Goal: Task Accomplishment & Management: Manage account settings

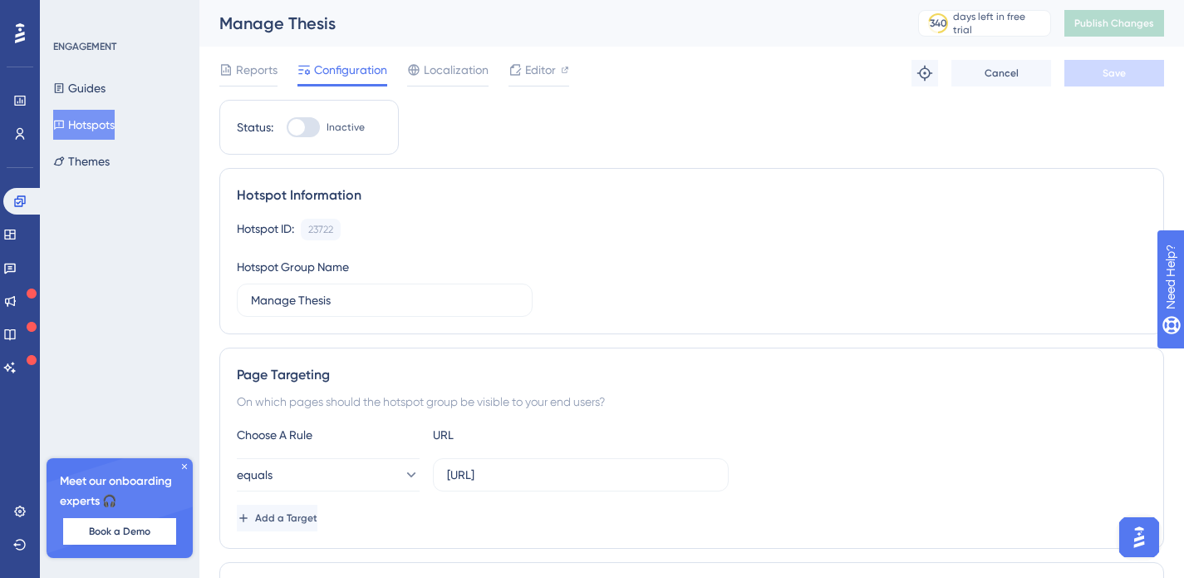
click at [300, 126] on div at bounding box center [296, 127] width 17 height 17
click at [287, 127] on input "Inactive" at bounding box center [286, 127] width 1 height 1
checkbox input "false"
click at [307, 130] on div at bounding box center [303, 127] width 33 height 20
click at [287, 128] on input "Inactive" at bounding box center [286, 127] width 1 height 1
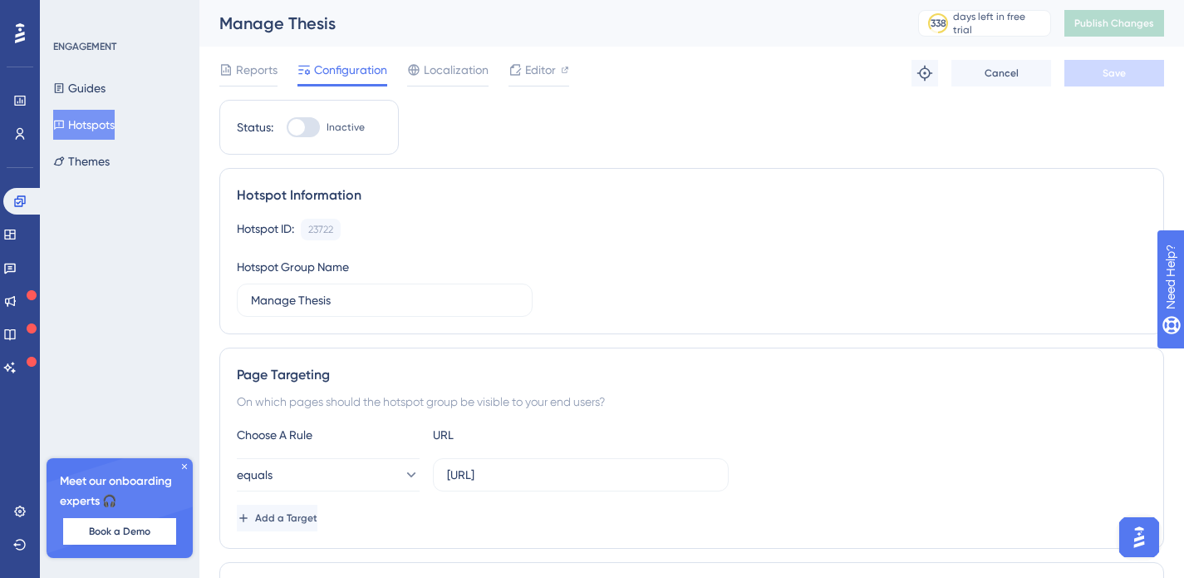
checkbox input "false"
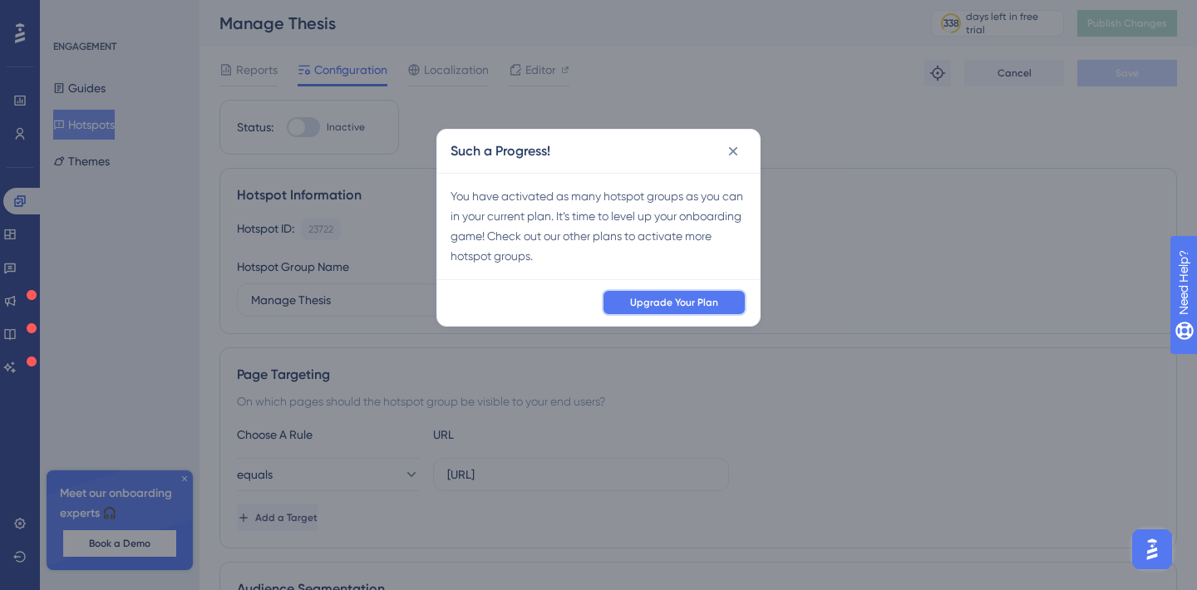
click at [681, 309] on button "Upgrade Your Plan" at bounding box center [674, 302] width 145 height 27
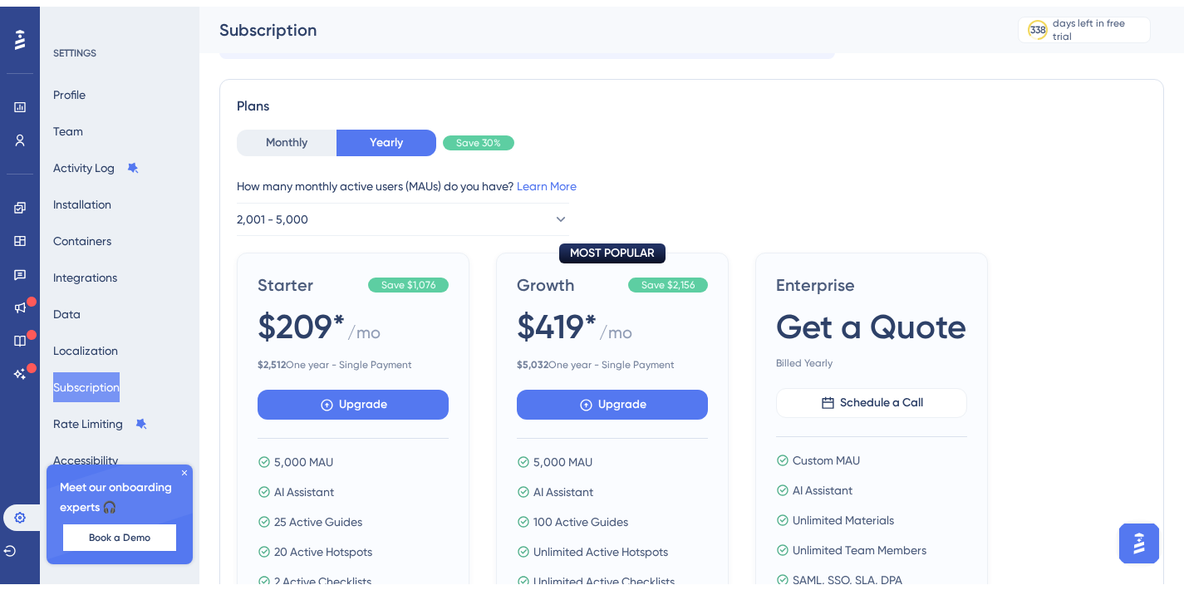
scroll to position [135, 0]
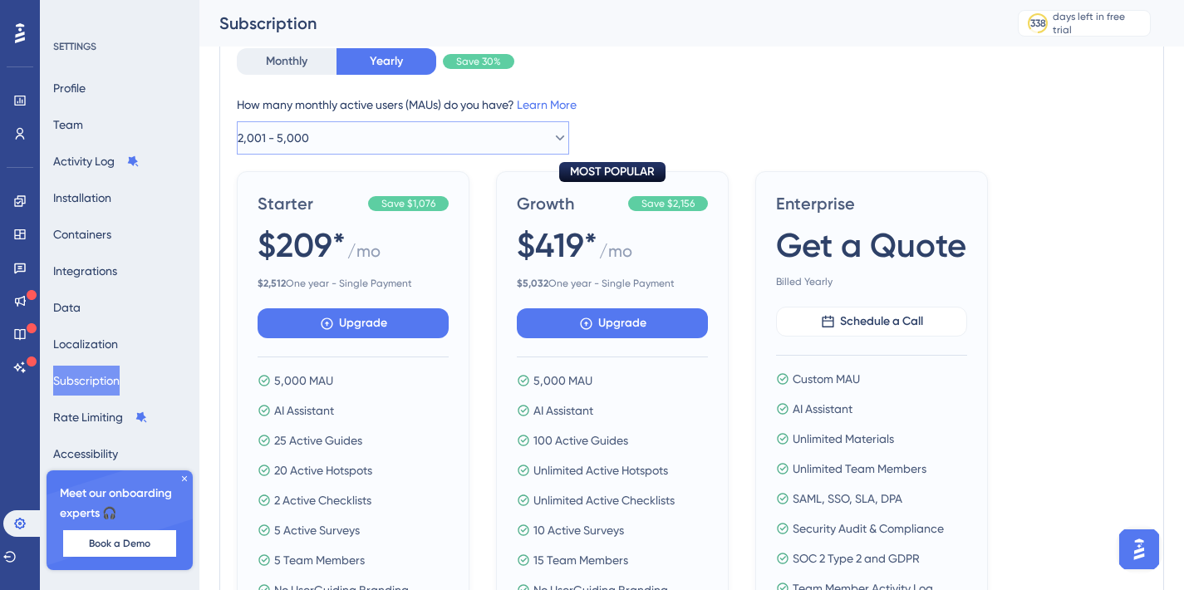
click at [358, 140] on button "2,001 - 5,000" at bounding box center [403, 137] width 332 height 33
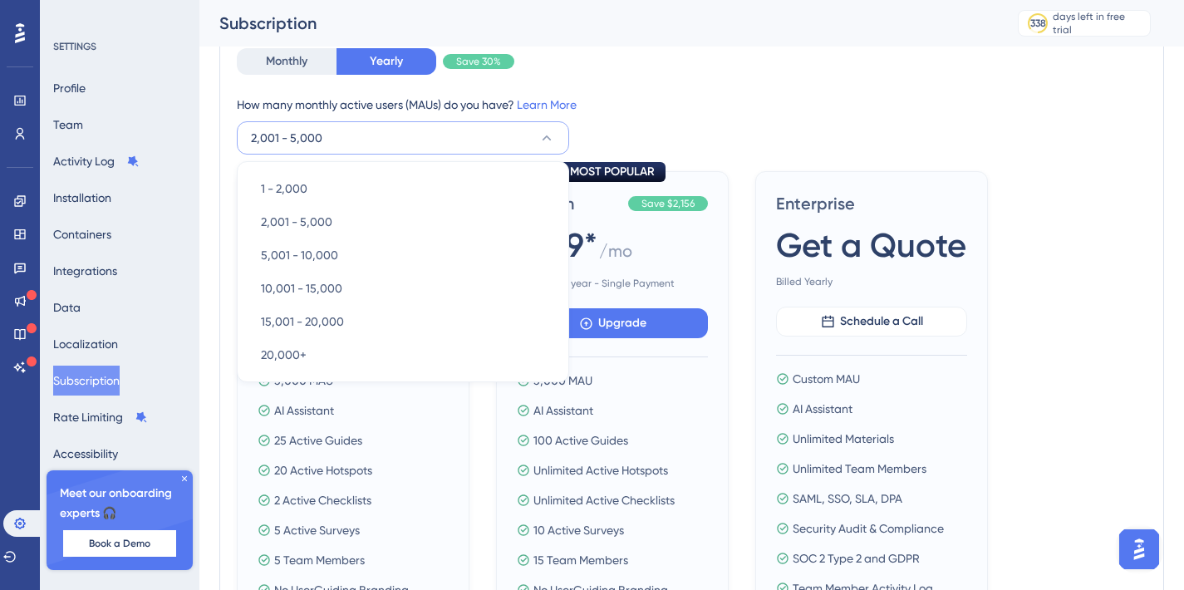
scroll to position [112, 0]
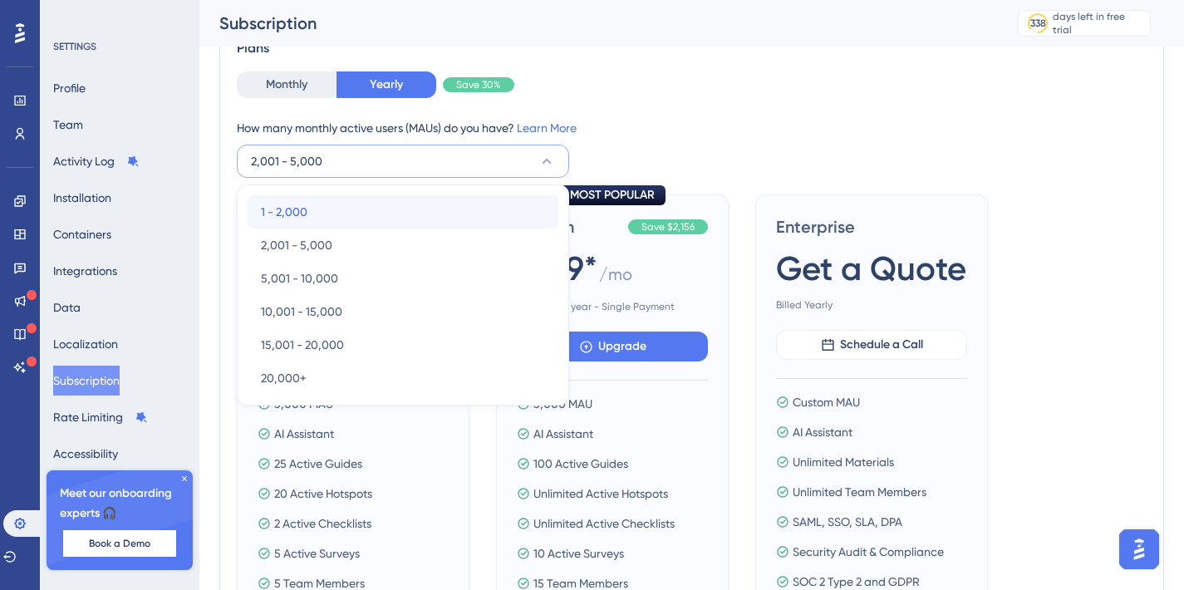
click at [348, 207] on div "1 - 2,000 1 - 2,000" at bounding box center [403, 211] width 284 height 33
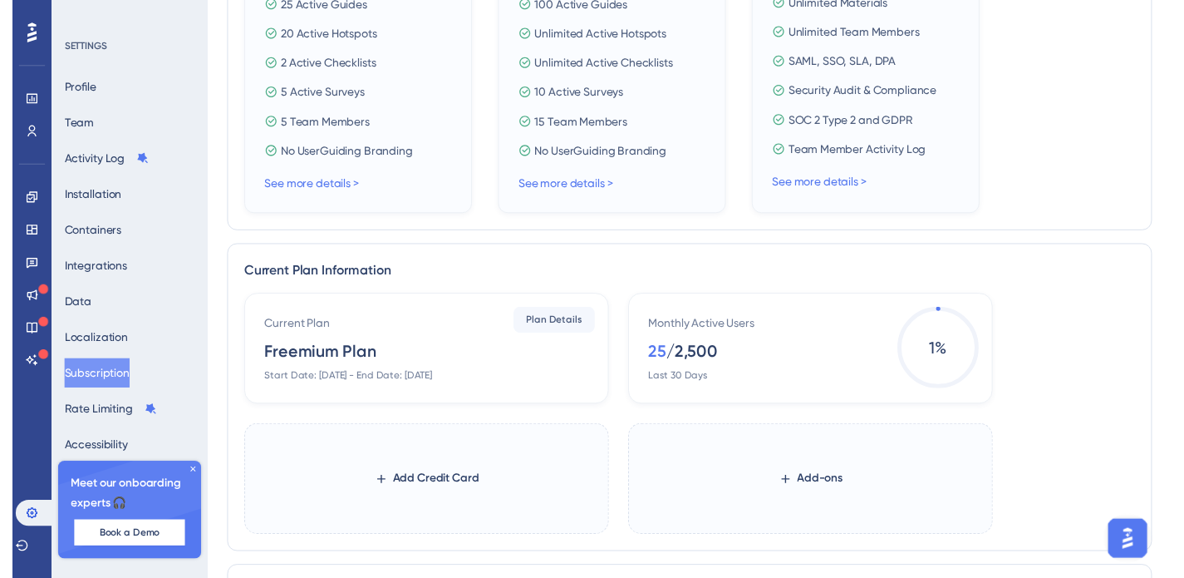
scroll to position [0, 0]
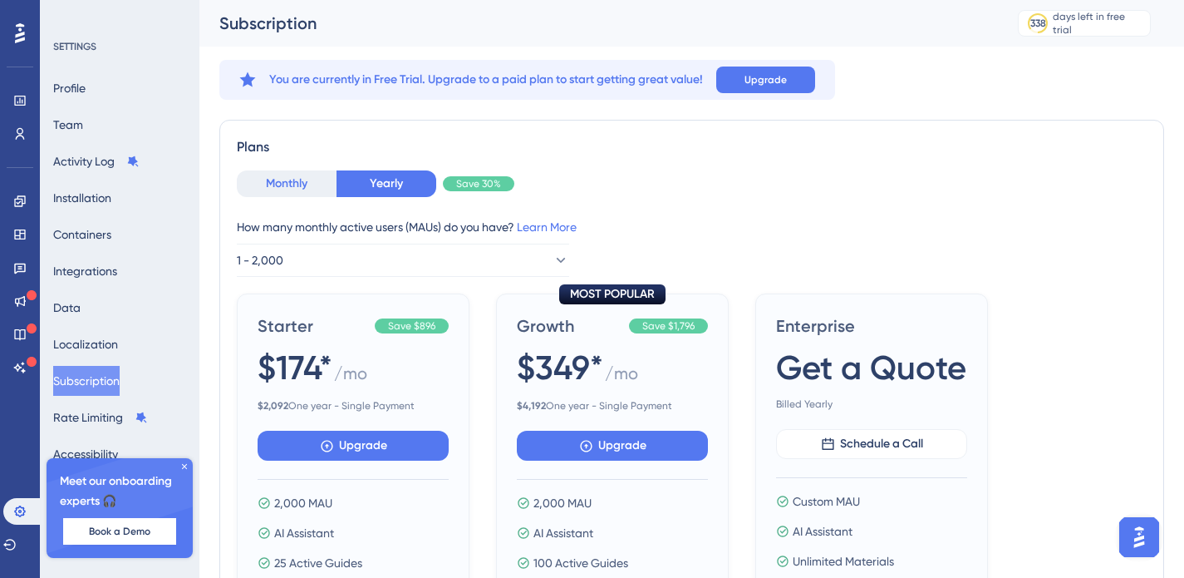
click at [274, 180] on button "Monthly" at bounding box center [287, 183] width 100 height 27
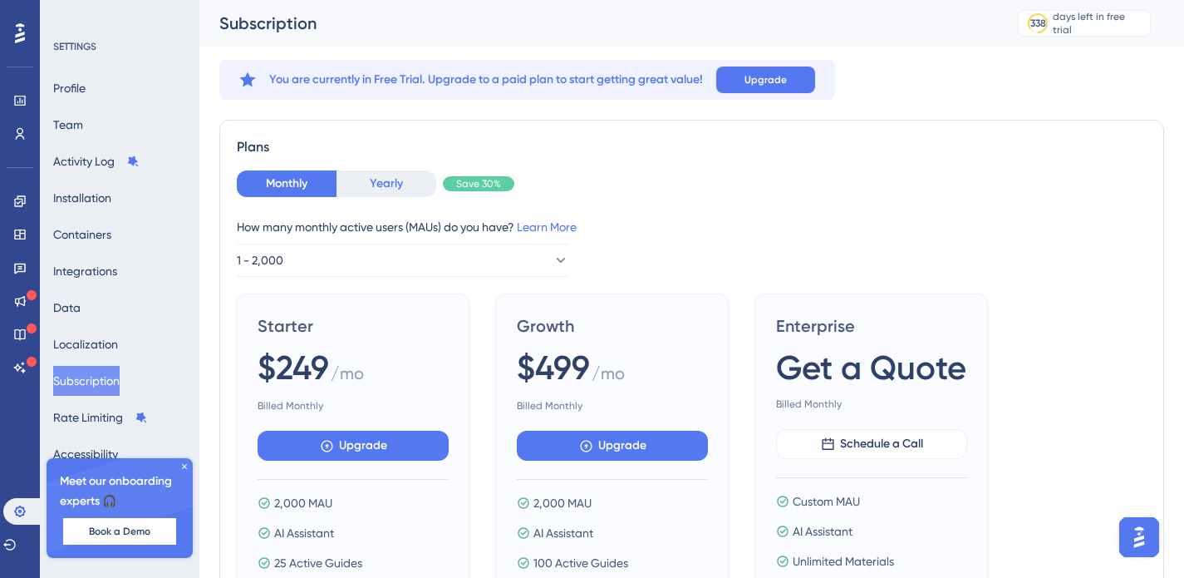
click at [396, 185] on button "Yearly" at bounding box center [387, 183] width 100 height 27
